Goal: Task Accomplishment & Management: Manage account settings

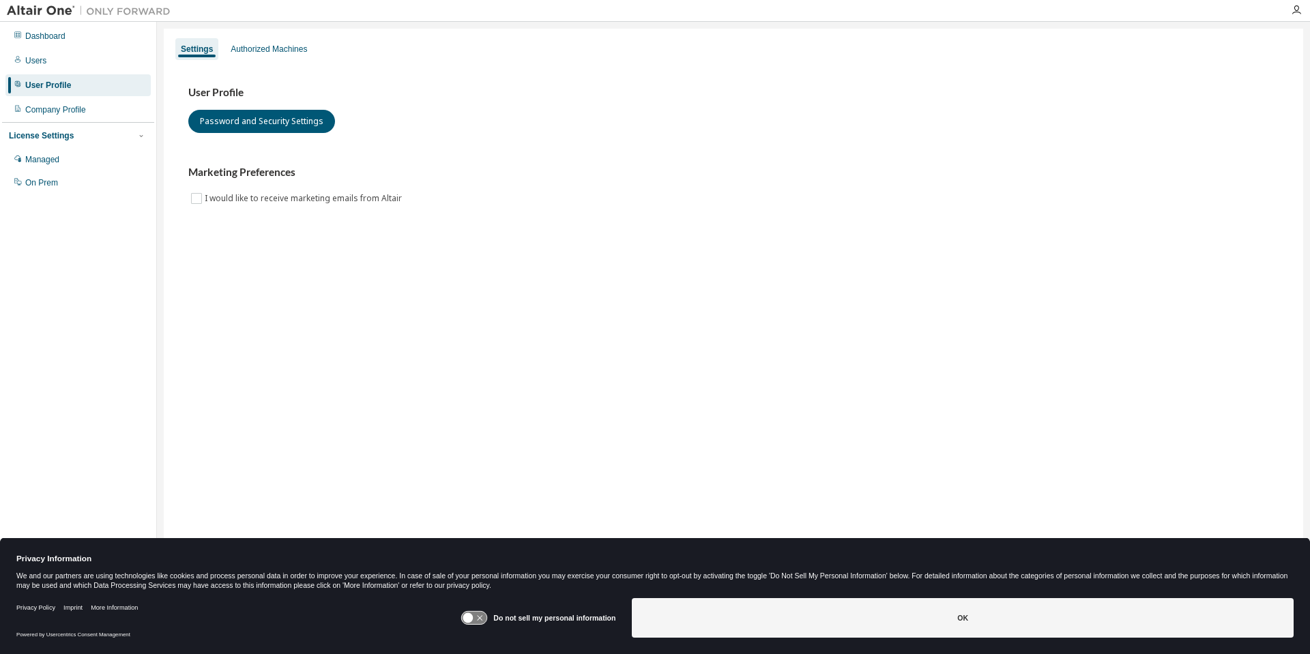
click at [477, 621] on icon at bounding box center [474, 618] width 25 height 13
drag, startPoint x: 958, startPoint y: 615, endPoint x: 942, endPoint y: 590, distance: 30.1
click at [959, 615] on button "OK" at bounding box center [963, 618] width 662 height 40
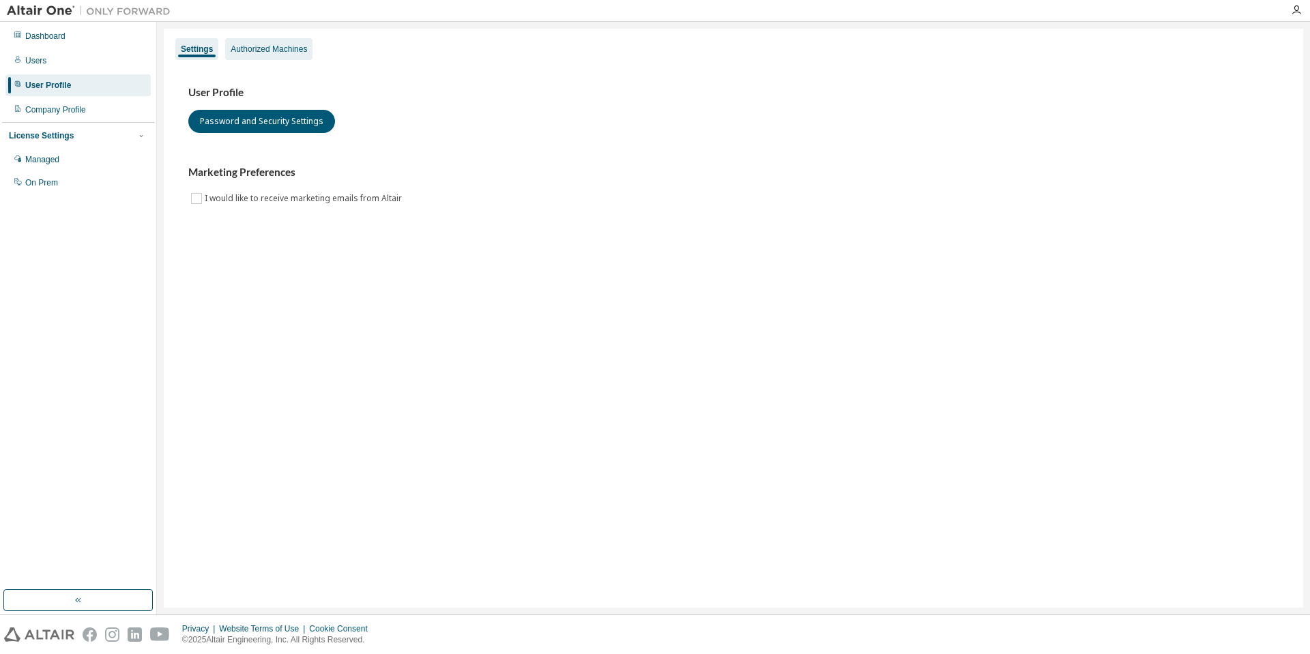
click at [276, 50] on div "Authorized Machines" at bounding box center [269, 49] width 76 height 11
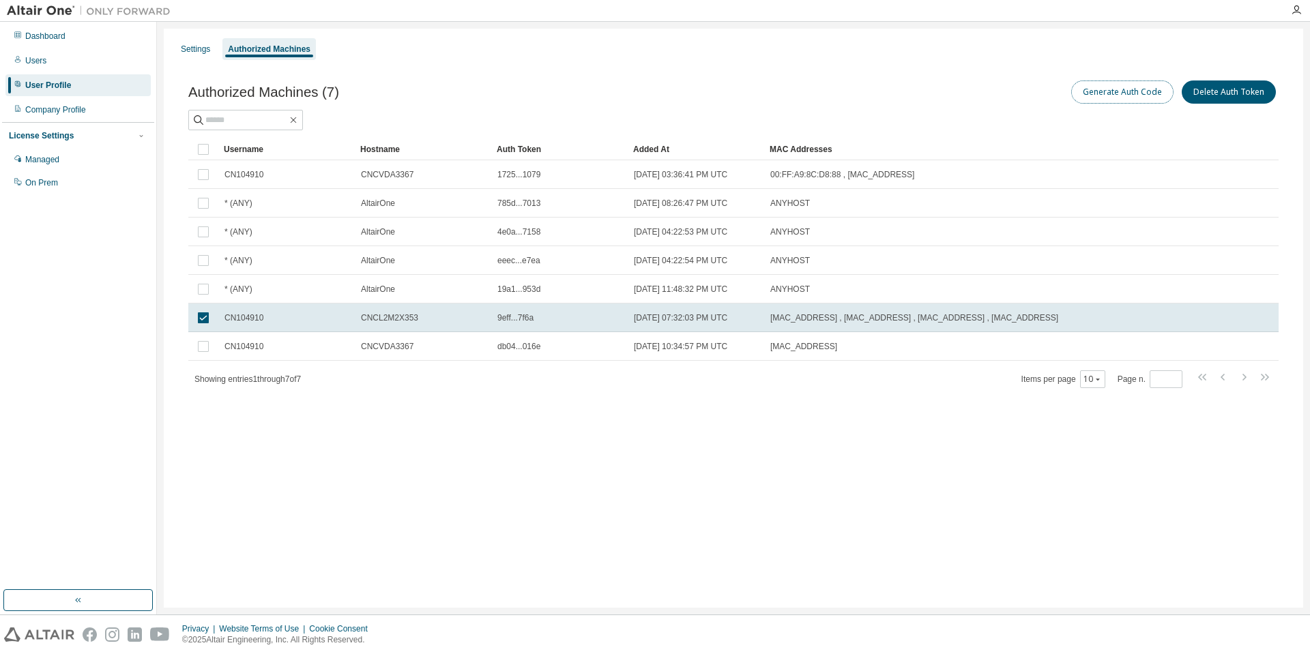
click at [1107, 89] on button "Generate Auth Code" at bounding box center [1122, 91] width 102 height 23
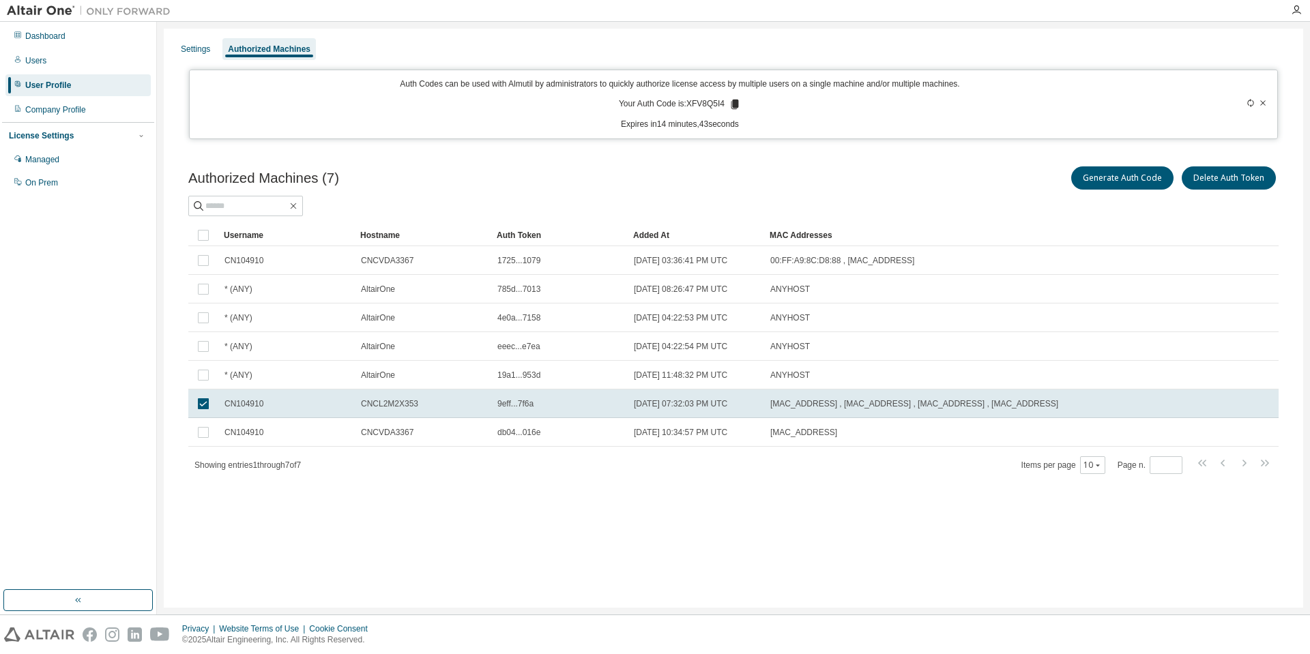
click at [737, 104] on icon at bounding box center [735, 105] width 8 height 10
